Goal: Task Accomplishment & Management: Use online tool/utility

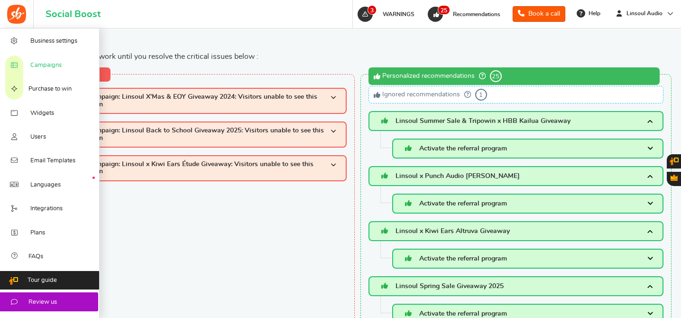
click at [49, 68] on span "Campaigns" at bounding box center [45, 65] width 31 height 9
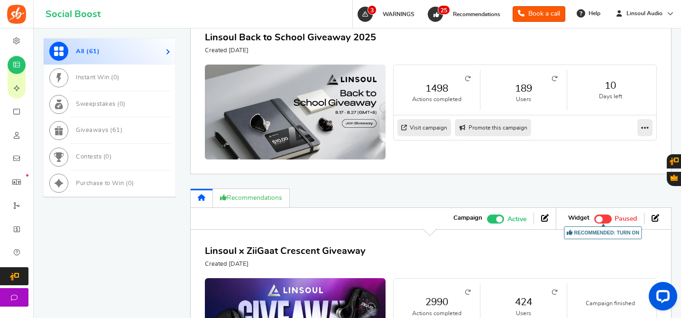
scroll to position [454, 0]
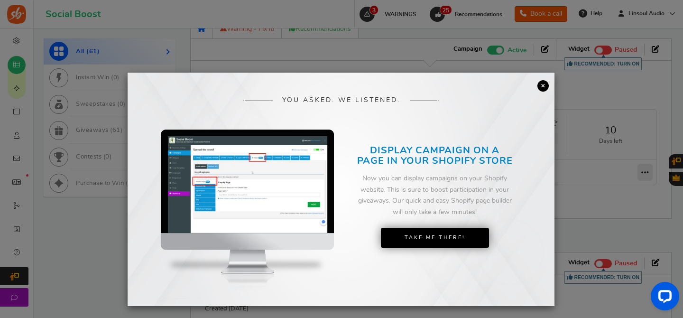
click at [332, 97] on span "YOU ASKED. WE LISTENED." at bounding box center [341, 100] width 118 height 7
click at [543, 86] on link "×" at bounding box center [543, 85] width 11 height 11
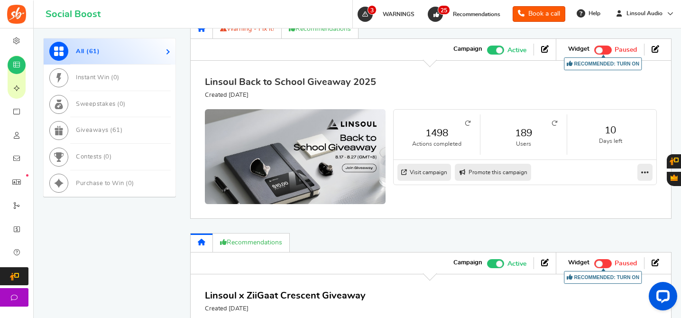
click at [366, 87] on link "Linsoul Back to School Giveaway 2025" at bounding box center [290, 81] width 171 height 9
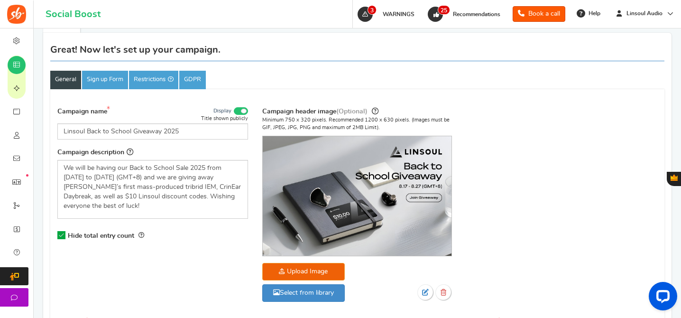
scroll to position [83, 0]
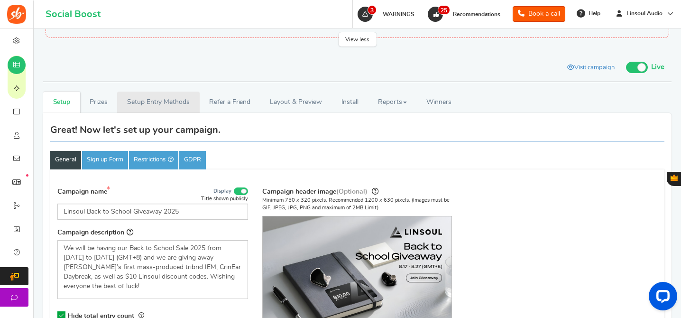
click at [173, 107] on link "Setup Entry Methods" at bounding box center [158, 102] width 82 height 21
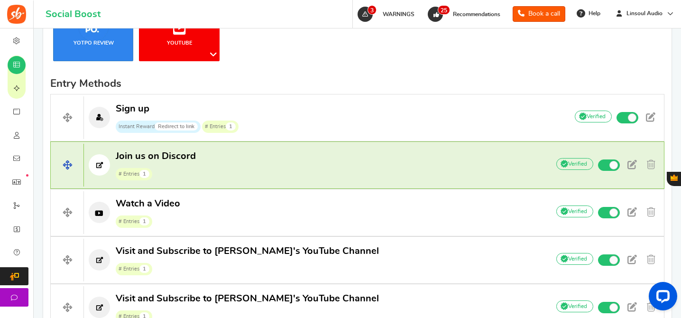
scroll to position [374, 0]
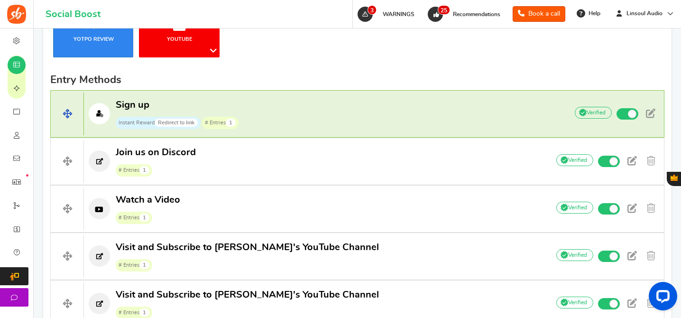
click at [428, 123] on p "Sign up Instant Reward Redirect to link # Entries 1" at bounding box center [321, 114] width 475 height 30
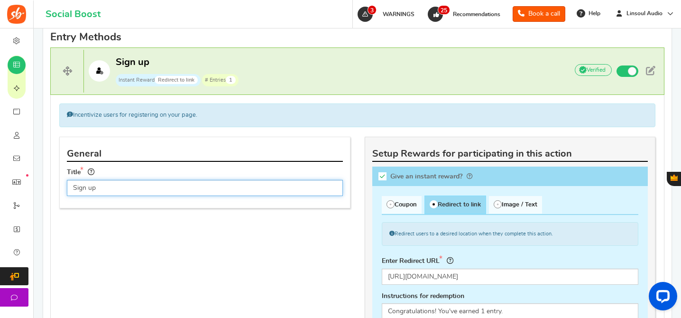
scroll to position [540, 0]
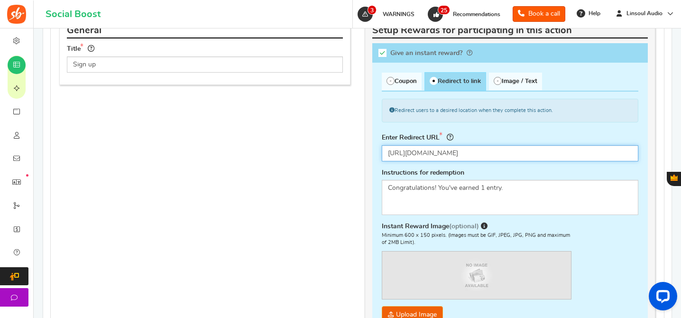
click at [456, 150] on input "[URL][DOMAIN_NAME]" at bounding box center [510, 153] width 257 height 16
paste input "sale-2025"
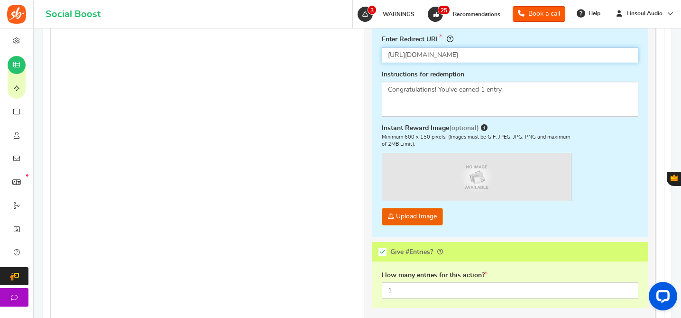
scroll to position [714, 0]
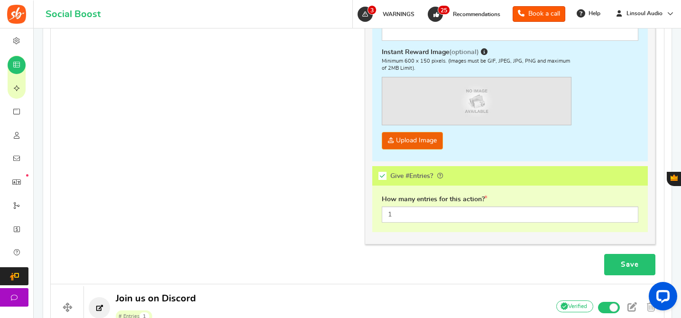
type input "[URL][DOMAIN_NAME]"
click at [632, 256] on link "Save" at bounding box center [630, 264] width 51 height 21
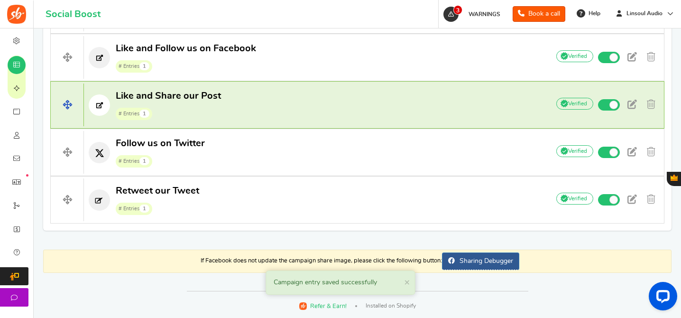
scroll to position [982, 0]
